Goal: Transaction & Acquisition: Purchase product/service

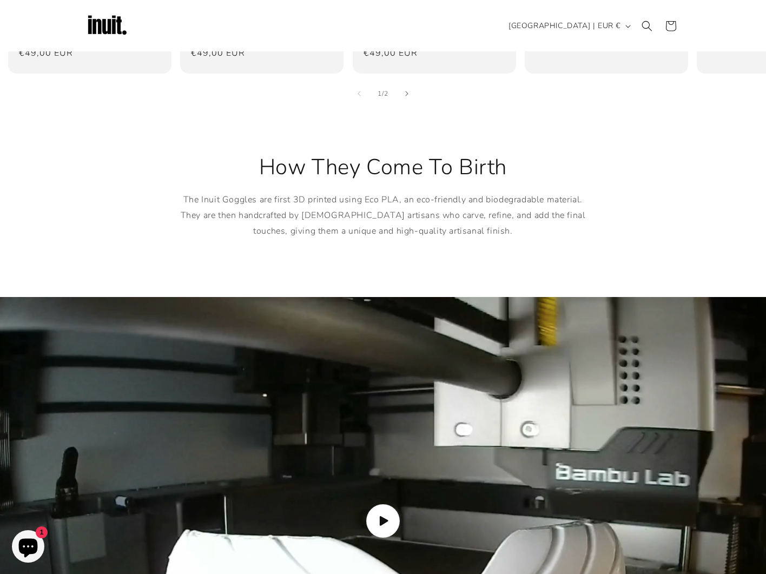
scroll to position [733, 0]
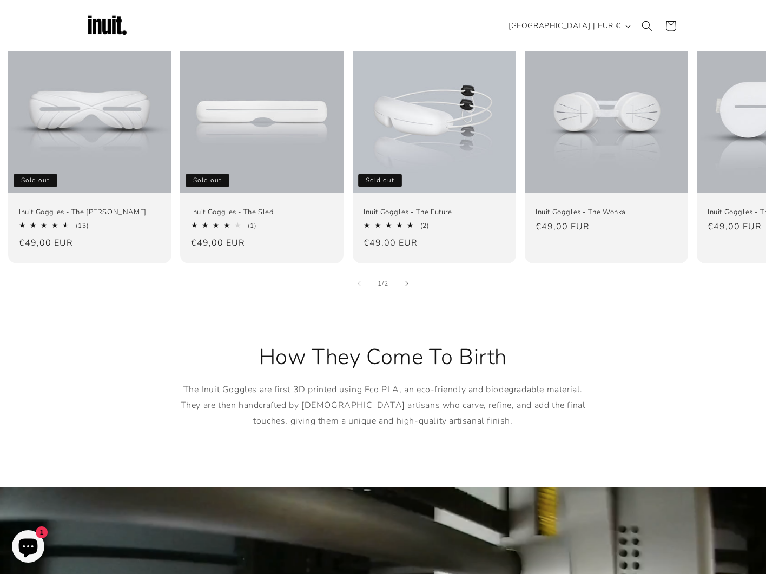
click at [406, 208] on link "Inuit Goggles - The Future" at bounding box center [434, 212] width 142 height 9
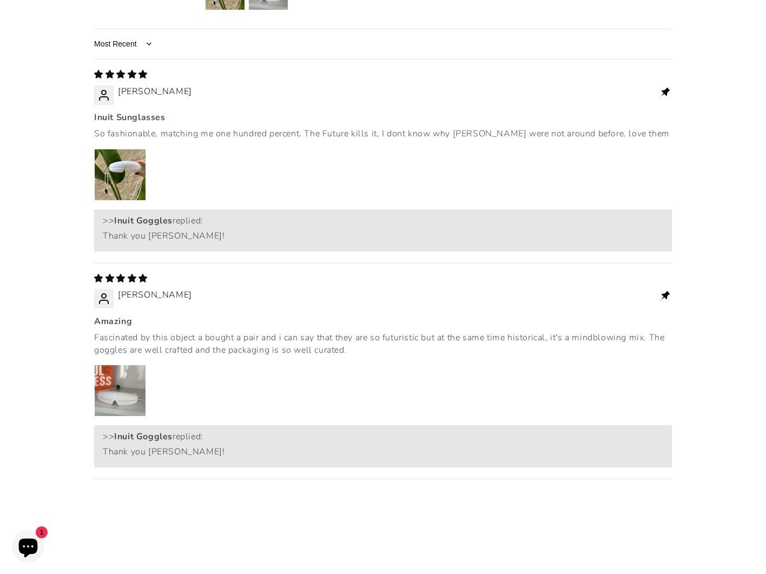
scroll to position [1642, 0]
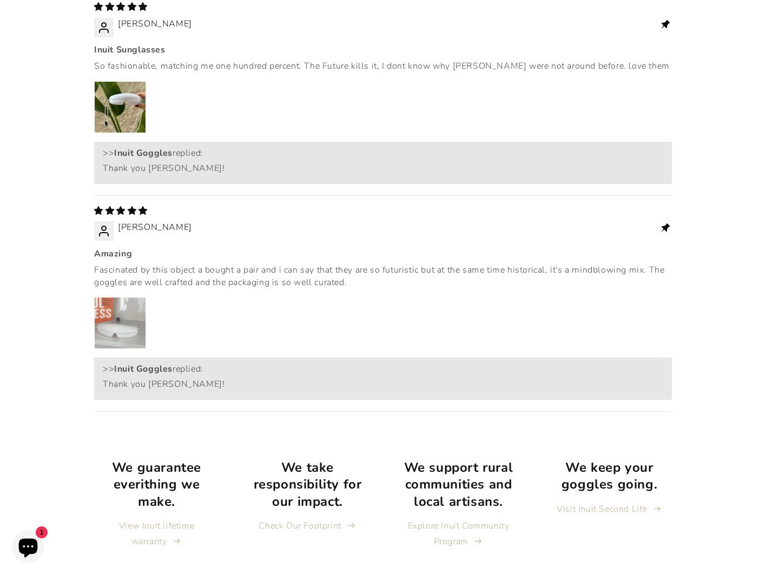
click at [125, 297] on img "Link to user picture 1" at bounding box center [120, 322] width 51 height 51
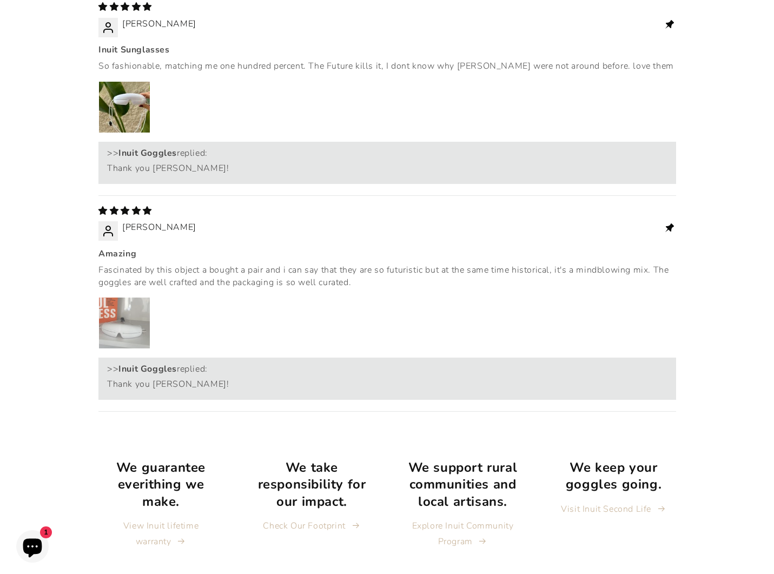
scroll to position [0, 0]
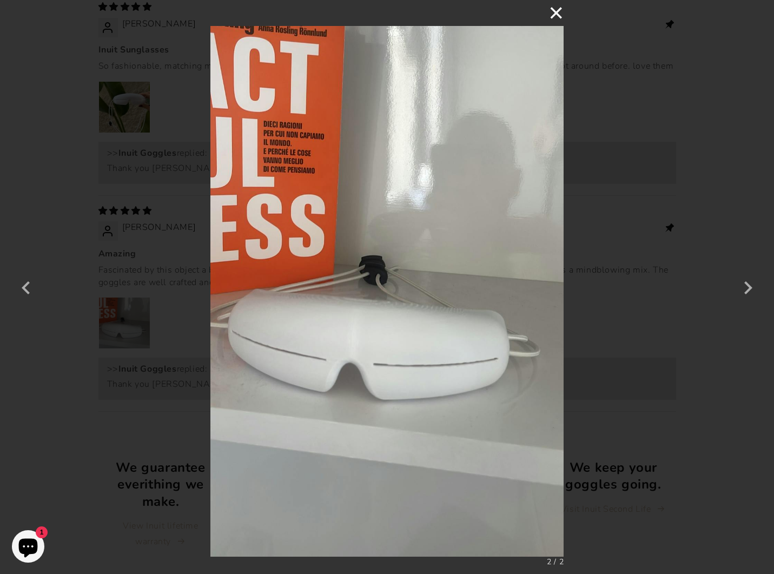
click at [551, 12] on button "×" at bounding box center [551, 13] width 26 height 26
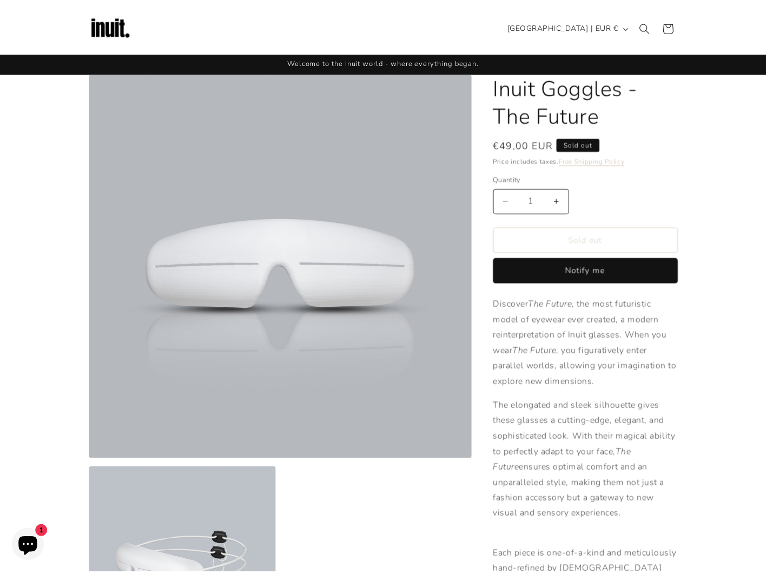
scroll to position [1642, 0]
